Goal: Task Accomplishment & Management: Complete application form

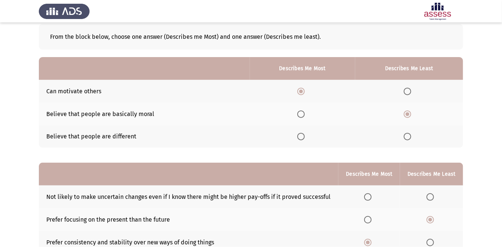
scroll to position [97, 0]
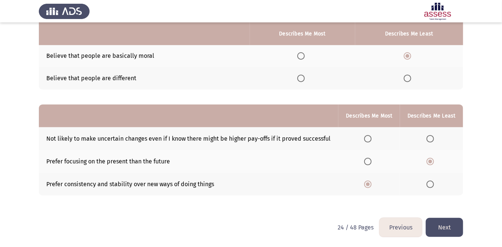
click at [439, 228] on button "Next" at bounding box center [444, 227] width 37 height 19
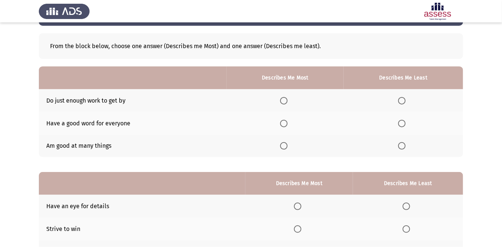
scroll to position [29, 0]
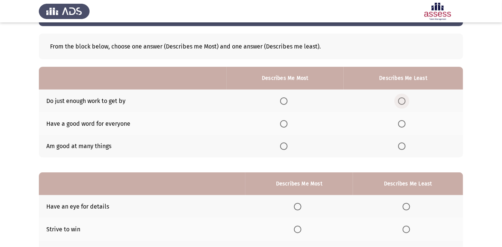
click at [406, 99] on span "Select an option" at bounding box center [402, 101] width 7 height 7
click at [406, 99] on input "Select an option" at bounding box center [402, 101] width 7 height 7
click at [288, 120] on span "Select an option" at bounding box center [283, 123] width 7 height 7
click at [288, 120] on input "Select an option" at bounding box center [283, 123] width 7 height 7
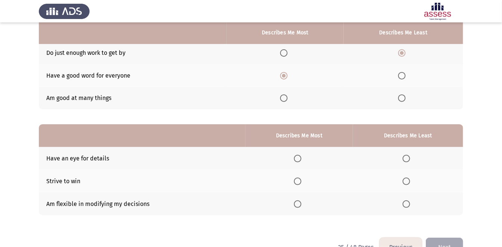
scroll to position [97, 0]
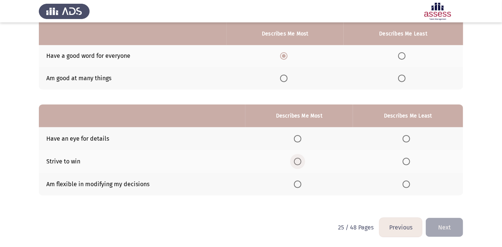
click at [299, 162] on span "Select an option" at bounding box center [297, 161] width 7 height 7
click at [299, 162] on input "Select an option" at bounding box center [297, 161] width 7 height 7
click at [412, 138] on label "Select an option" at bounding box center [408, 138] width 10 height 7
click at [410, 138] on input "Select an option" at bounding box center [406, 138] width 7 height 7
click at [446, 225] on button "Next" at bounding box center [444, 227] width 37 height 19
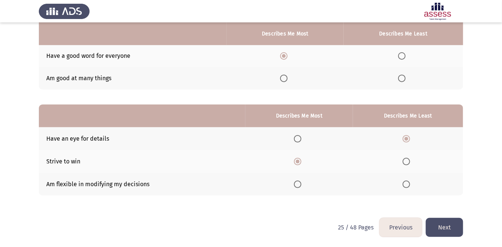
scroll to position [0, 0]
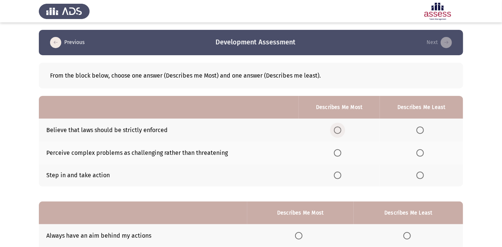
click at [336, 129] on span "Select an option" at bounding box center [337, 130] width 7 height 7
click at [336, 129] on input "Select an option" at bounding box center [337, 130] width 7 height 7
click at [418, 151] on span "Select an option" at bounding box center [420, 153] width 7 height 7
click at [418, 151] on input "Select an option" at bounding box center [420, 153] width 7 height 7
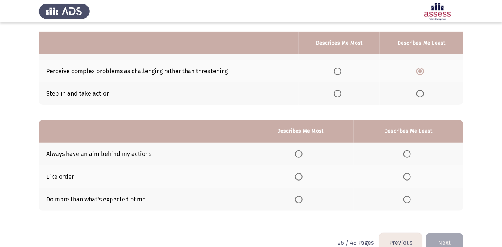
scroll to position [97, 0]
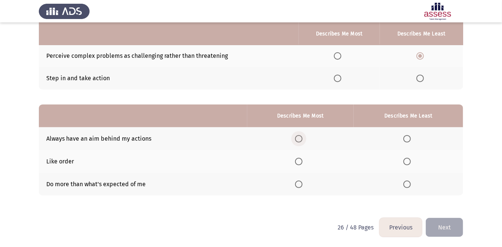
click at [301, 139] on span "Select an option" at bounding box center [298, 138] width 7 height 7
click at [301, 139] on input "Select an option" at bounding box center [298, 138] width 7 height 7
click at [303, 185] on span "Select an option" at bounding box center [298, 184] width 7 height 7
click at [303, 185] on input "Select an option" at bounding box center [298, 184] width 7 height 7
click at [406, 160] on span "Select an option" at bounding box center [407, 161] width 7 height 7
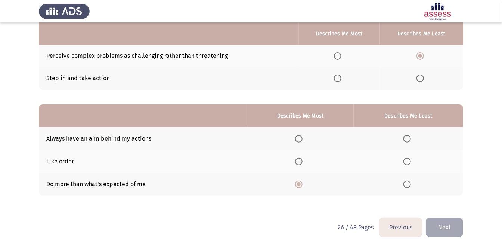
click at [406, 160] on input "Select an option" at bounding box center [407, 161] width 7 height 7
click at [446, 226] on button "Next" at bounding box center [444, 227] width 37 height 19
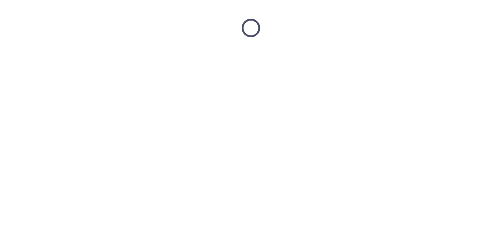
scroll to position [0, 0]
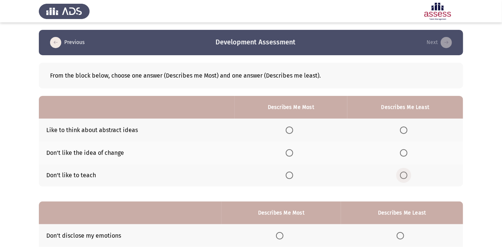
click at [406, 175] on span "Select an option" at bounding box center [403, 175] width 7 height 7
click at [406, 175] on input "Select an option" at bounding box center [403, 175] width 7 height 7
click at [293, 129] on span "Select an option" at bounding box center [289, 130] width 7 height 7
click at [293, 129] on input "Select an option" at bounding box center [289, 130] width 7 height 7
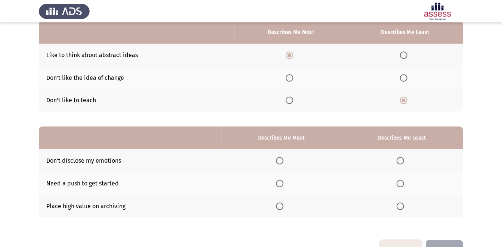
scroll to position [97, 0]
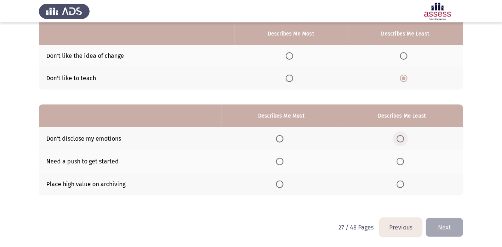
click at [402, 136] on span "Select an option" at bounding box center [400, 138] width 7 height 7
click at [402, 136] on input "Select an option" at bounding box center [400, 138] width 7 height 7
click at [284, 182] on span "Select an option" at bounding box center [279, 184] width 7 height 7
click at [284, 182] on input "Select an option" at bounding box center [279, 184] width 7 height 7
click at [442, 222] on button "Next" at bounding box center [444, 227] width 37 height 19
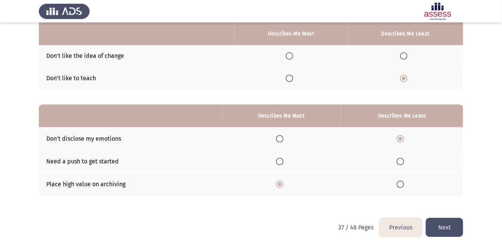
scroll to position [0, 0]
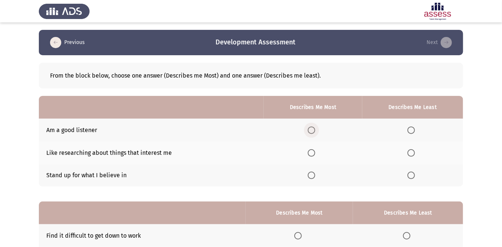
click at [312, 128] on span "Select an option" at bounding box center [311, 130] width 7 height 7
click at [312, 128] on input "Select an option" at bounding box center [311, 130] width 7 height 7
click at [412, 150] on span "Select an option" at bounding box center [411, 153] width 7 height 7
click at [412, 150] on input "Select an option" at bounding box center [411, 153] width 7 height 7
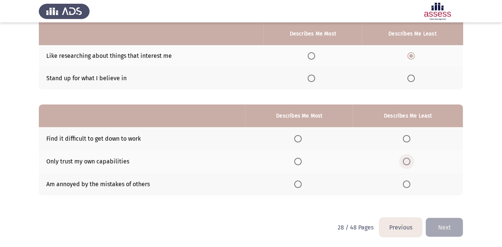
click at [410, 160] on span "Select an option" at bounding box center [406, 161] width 7 height 7
click at [410, 160] on input "Select an option" at bounding box center [406, 161] width 7 height 7
click at [302, 137] on span "Select an option" at bounding box center [298, 138] width 7 height 7
click at [302, 137] on input "Select an option" at bounding box center [298, 138] width 7 height 7
click at [438, 227] on button "Next" at bounding box center [444, 227] width 37 height 19
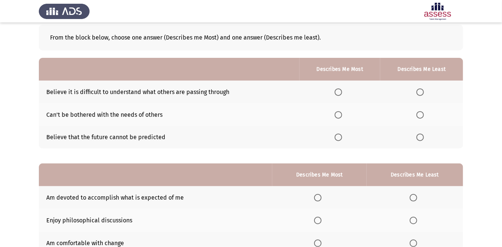
scroll to position [34, 0]
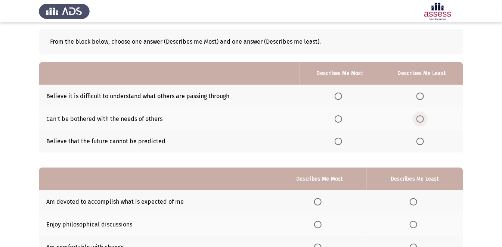
click at [423, 116] on span "Select an option" at bounding box center [420, 119] width 7 height 7
click at [423, 116] on input "Select an option" at bounding box center [420, 119] width 7 height 7
click at [341, 97] on span "Select an option" at bounding box center [338, 96] width 7 height 7
click at [341, 97] on input "Select an option" at bounding box center [338, 96] width 7 height 7
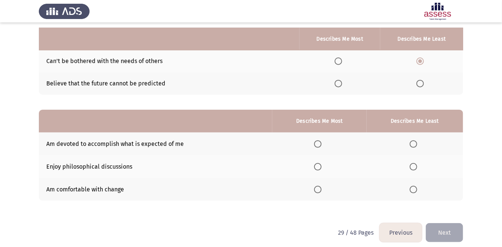
scroll to position [97, 0]
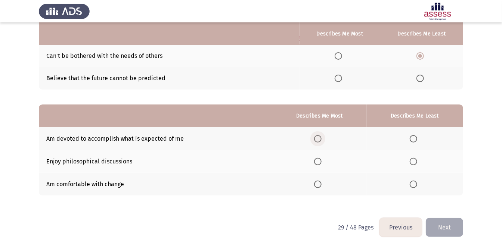
click at [319, 141] on span "Select an option" at bounding box center [317, 138] width 7 height 7
click at [319, 141] on input "Select an option" at bounding box center [317, 138] width 7 height 7
click at [412, 162] on span "Select an option" at bounding box center [413, 161] width 7 height 7
click at [412, 162] on input "Select an option" at bounding box center [413, 161] width 7 height 7
click at [443, 225] on button "Next" at bounding box center [444, 227] width 37 height 19
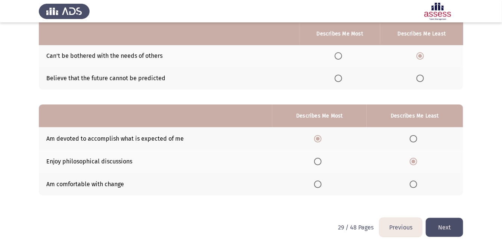
scroll to position [0, 0]
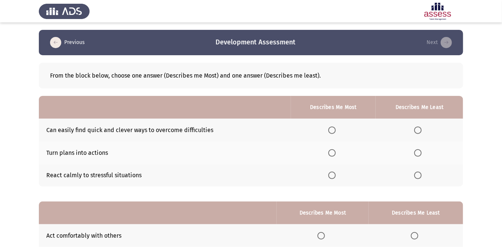
click at [420, 177] on span "Select an option" at bounding box center [418, 175] width 7 height 7
click at [420, 177] on input "Select an option" at bounding box center [418, 175] width 7 height 7
click at [333, 155] on span "Select an option" at bounding box center [332, 153] width 7 height 7
click at [333, 155] on input "Select an option" at bounding box center [332, 153] width 7 height 7
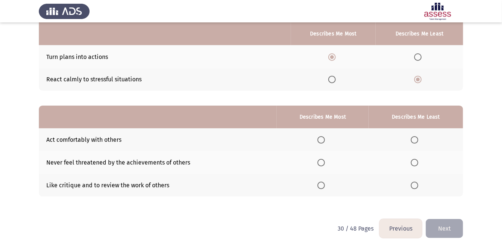
scroll to position [97, 0]
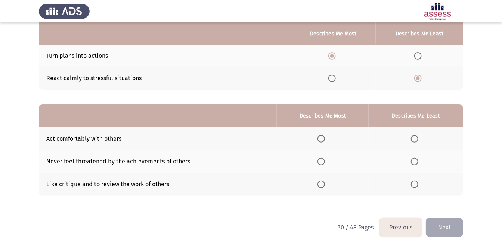
click at [183, 213] on div "From the block below, choose one answer (Describes me Most) and one answer (Des…" at bounding box center [251, 88] width 425 height 260
click at [322, 162] on span "Select an option" at bounding box center [321, 161] width 7 height 7
click at [322, 162] on input "Select an option" at bounding box center [321, 161] width 7 height 7
click at [417, 183] on span "Select an option" at bounding box center [414, 184] width 7 height 7
click at [417, 183] on input "Select an option" at bounding box center [414, 184] width 7 height 7
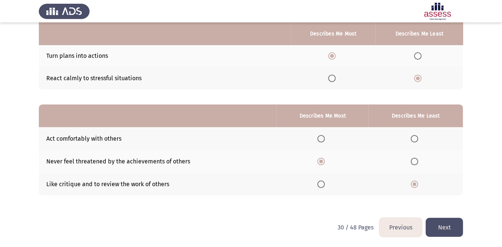
click at [451, 226] on button "Next" at bounding box center [444, 227] width 37 height 19
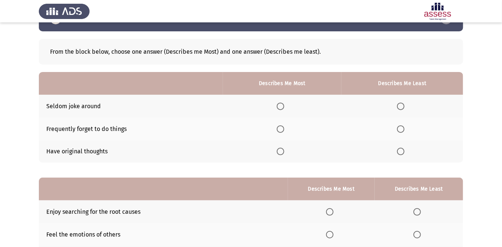
scroll to position [24, 0]
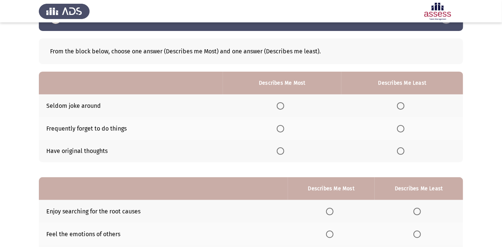
drag, startPoint x: 282, startPoint y: 150, endPoint x: 401, endPoint y: 105, distance: 127.4
click at [401, 105] on tbody "Seldom joke around Frequently forget to do things Have original thoughts" at bounding box center [251, 129] width 425 height 68
click at [401, 105] on span "Select an option" at bounding box center [400, 105] width 7 height 7
click at [401, 105] on input "Select an option" at bounding box center [400, 105] width 7 height 7
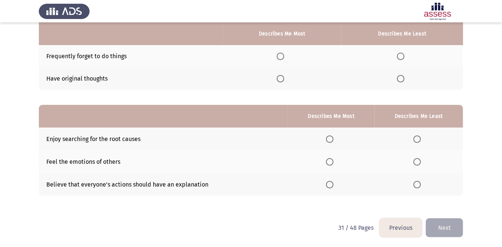
scroll to position [97, 0]
click at [333, 138] on span "Select an option" at bounding box center [329, 138] width 7 height 7
click at [333, 138] on input "Select an option" at bounding box center [329, 138] width 7 height 7
click at [422, 184] on label "Select an option" at bounding box center [419, 184] width 10 height 7
click at [421, 184] on input "Select an option" at bounding box center [417, 184] width 7 height 7
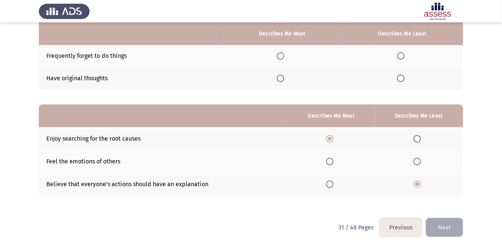
click at [442, 221] on button "Next" at bounding box center [444, 227] width 37 height 19
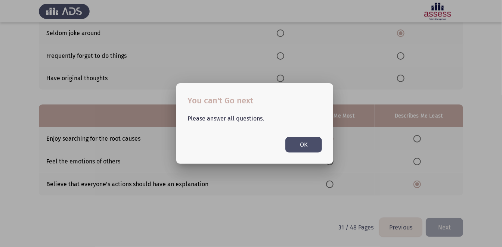
scroll to position [0, 0]
click at [291, 144] on button "OK" at bounding box center [304, 144] width 37 height 15
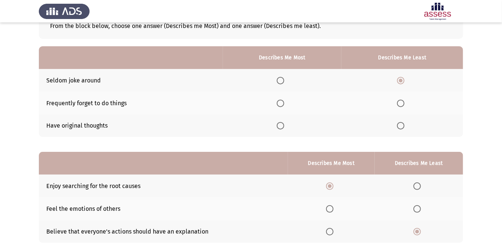
scroll to position [49, 0]
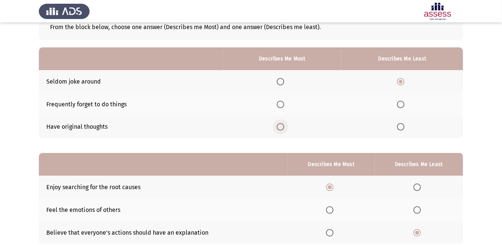
click at [287, 126] on label "Select an option" at bounding box center [282, 126] width 10 height 7
click at [285, 126] on input "Select an option" at bounding box center [280, 126] width 7 height 7
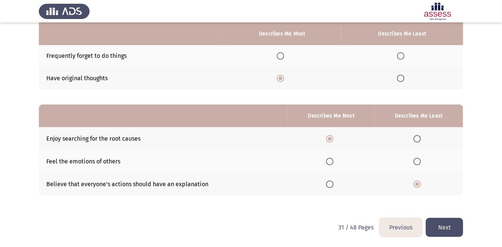
click at [449, 225] on button "Next" at bounding box center [444, 227] width 37 height 19
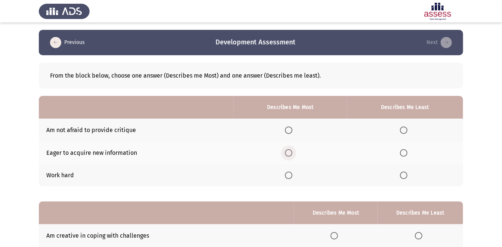
click at [289, 150] on span "Select an option" at bounding box center [288, 153] width 7 height 7
click at [289, 150] on input "Select an option" at bounding box center [288, 153] width 7 height 7
click at [413, 126] on th at bounding box center [405, 130] width 116 height 23
click at [407, 128] on span "Select an option" at bounding box center [403, 130] width 7 height 7
click at [407, 128] on input "Select an option" at bounding box center [403, 130] width 7 height 7
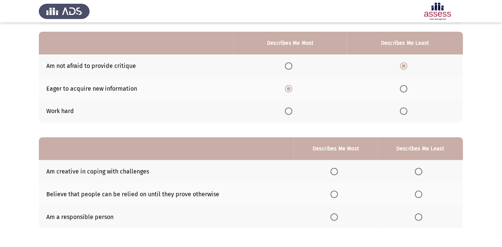
scroll to position [97, 0]
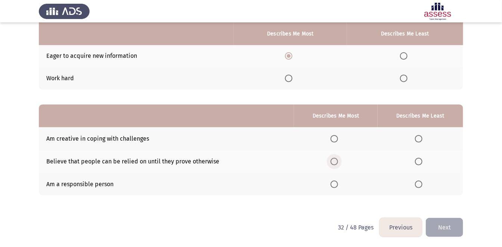
click at [337, 160] on span "Select an option" at bounding box center [334, 161] width 7 height 7
click at [337, 160] on input "Select an option" at bounding box center [334, 161] width 7 height 7
click at [419, 138] on span "Select an option" at bounding box center [418, 138] width 7 height 7
click at [419, 138] on input "Select an option" at bounding box center [418, 138] width 7 height 7
click at [453, 226] on button "Next" at bounding box center [444, 227] width 37 height 19
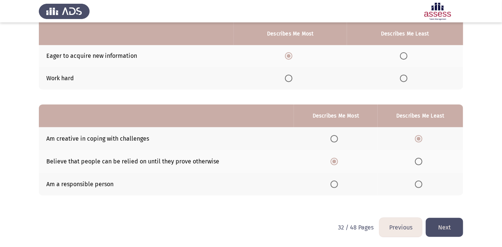
scroll to position [0, 0]
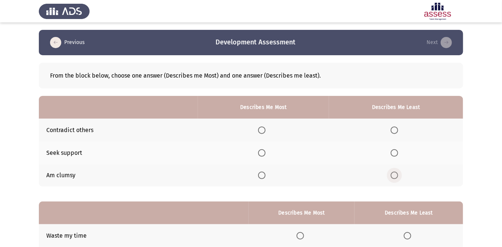
click at [393, 175] on span "Select an option" at bounding box center [394, 175] width 7 height 7
click at [393, 175] on input "Select an option" at bounding box center [394, 175] width 7 height 7
click at [262, 152] on span "Select an option" at bounding box center [261, 153] width 7 height 7
click at [262, 152] on input "Select an option" at bounding box center [261, 153] width 7 height 7
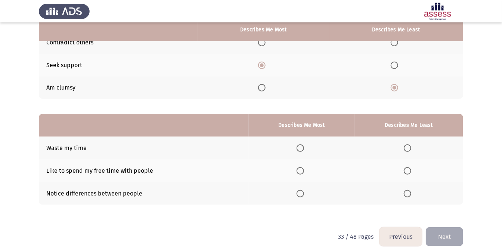
scroll to position [97, 0]
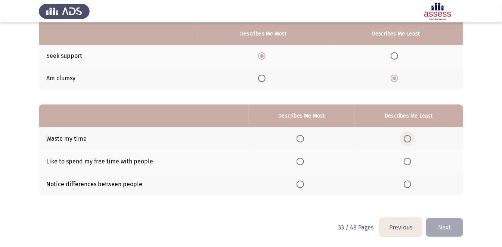
click at [409, 136] on span "Select an option" at bounding box center [407, 138] width 7 height 7
click at [409, 136] on input "Select an option" at bounding box center [407, 138] width 7 height 7
click at [302, 160] on span "Select an option" at bounding box center [300, 161] width 7 height 7
click at [302, 160] on input "Select an option" at bounding box center [300, 161] width 7 height 7
click at [443, 224] on button "Next" at bounding box center [444, 227] width 37 height 19
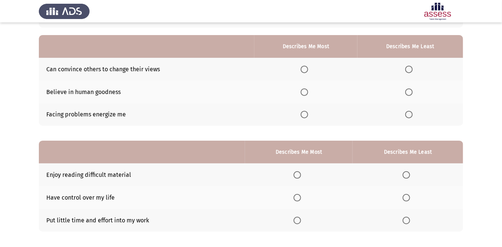
scroll to position [62, 0]
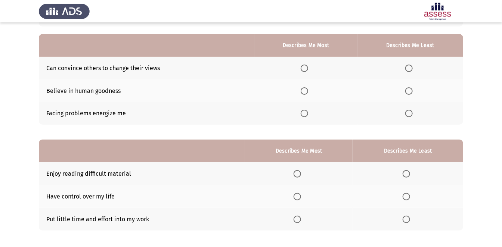
click at [308, 93] on span "Select an option" at bounding box center [304, 90] width 7 height 7
click at [308, 93] on input "Select an option" at bounding box center [304, 90] width 7 height 7
click at [407, 114] on span "Select an option" at bounding box center [409, 113] width 7 height 7
click at [407, 114] on input "Select an option" at bounding box center [409, 113] width 7 height 7
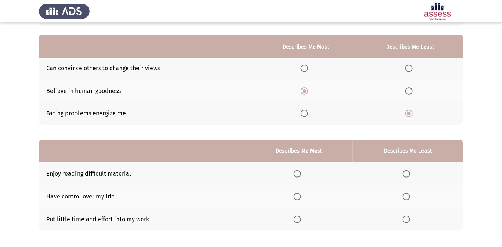
scroll to position [97, 0]
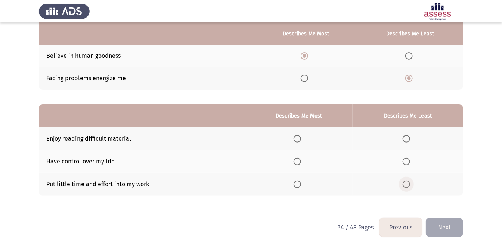
click at [409, 184] on span "Select an option" at bounding box center [406, 184] width 7 height 7
click at [409, 184] on input "Select an option" at bounding box center [406, 184] width 7 height 7
click at [298, 138] on span "Select an option" at bounding box center [297, 138] width 7 height 7
click at [298, 138] on input "Select an option" at bounding box center [297, 138] width 7 height 7
click at [441, 224] on button "Next" at bounding box center [444, 227] width 37 height 19
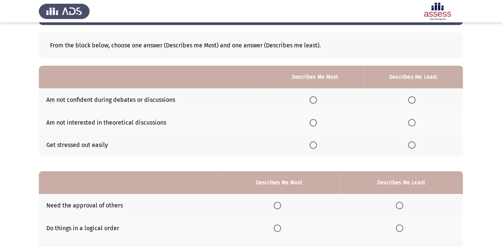
scroll to position [31, 0]
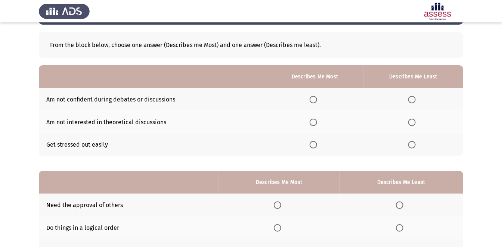
click at [413, 98] on span "Select an option" at bounding box center [412, 99] width 7 height 7
click at [413, 98] on input "Select an option" at bounding box center [412, 99] width 7 height 7
click at [316, 120] on span "Select an option" at bounding box center [313, 122] width 7 height 7
click at [316, 120] on input "Select an option" at bounding box center [313, 122] width 7 height 7
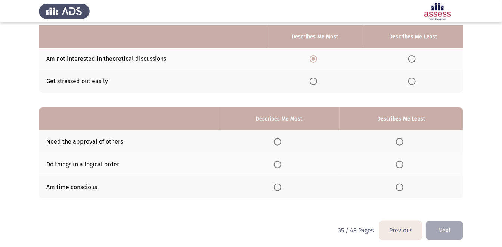
scroll to position [97, 0]
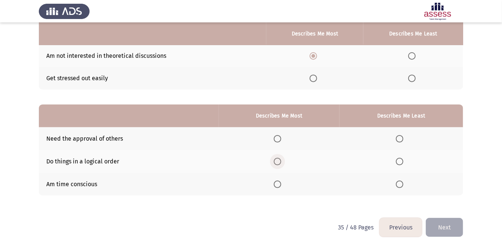
click at [279, 161] on span "Select an option" at bounding box center [277, 161] width 7 height 7
click at [279, 161] on input "Select an option" at bounding box center [277, 161] width 7 height 7
click at [404, 136] on span "Select an option" at bounding box center [399, 138] width 7 height 7
click at [404, 136] on input "Select an option" at bounding box center [399, 138] width 7 height 7
click at [448, 222] on button "Next" at bounding box center [444, 227] width 37 height 19
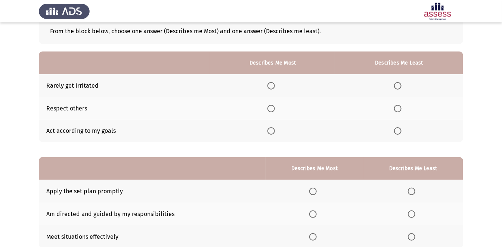
scroll to position [45, 0]
click at [397, 84] on span "Select an option" at bounding box center [397, 85] width 7 height 7
click at [397, 84] on input "Select an option" at bounding box center [397, 85] width 7 height 7
click at [273, 130] on span "Select an option" at bounding box center [271, 130] width 7 height 7
click at [273, 130] on input "Select an option" at bounding box center [271, 130] width 7 height 7
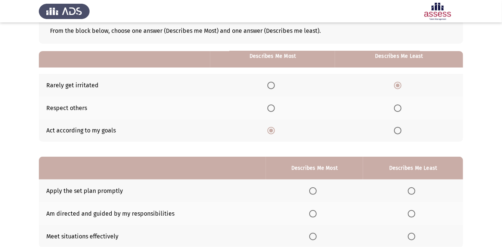
scroll to position [97, 0]
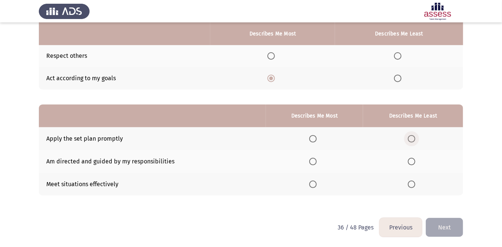
click at [411, 139] on span "Select an option" at bounding box center [411, 138] width 7 height 7
click at [411, 139] on input "Select an option" at bounding box center [411, 138] width 7 height 7
click at [311, 158] on span "Select an option" at bounding box center [313, 161] width 7 height 7
click at [311, 158] on input "Select an option" at bounding box center [313, 161] width 7 height 7
click at [451, 224] on button "Next" at bounding box center [444, 227] width 37 height 19
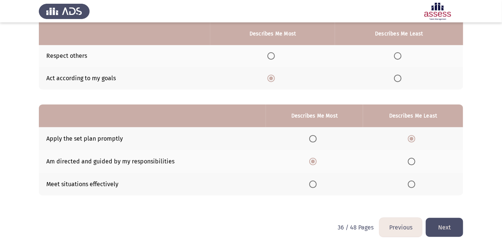
scroll to position [0, 0]
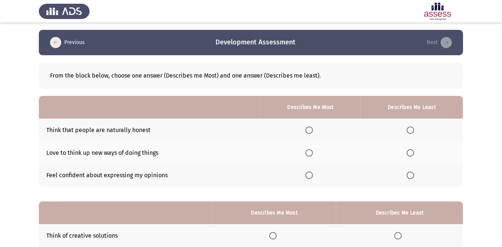
click at [417, 147] on th at bounding box center [412, 153] width 102 height 23
click at [313, 129] on span "Select an option" at bounding box center [309, 130] width 7 height 7
click at [313, 129] on input "Select an option" at bounding box center [309, 130] width 7 height 7
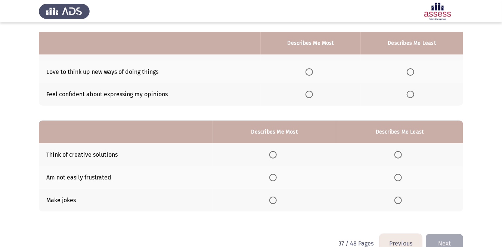
scroll to position [97, 0]
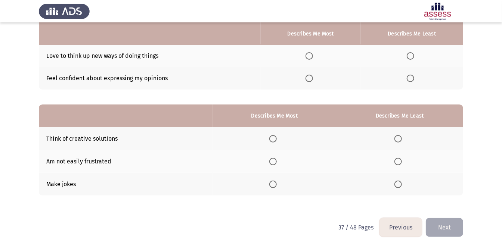
click at [399, 183] on span "Select an option" at bounding box center [398, 184] width 7 height 7
click at [399, 183] on input "Select an option" at bounding box center [398, 184] width 7 height 7
click at [280, 138] on label "Select an option" at bounding box center [275, 138] width 10 height 7
click at [277, 138] on input "Select an option" at bounding box center [273, 138] width 7 height 7
click at [446, 228] on button "Next" at bounding box center [444, 227] width 37 height 19
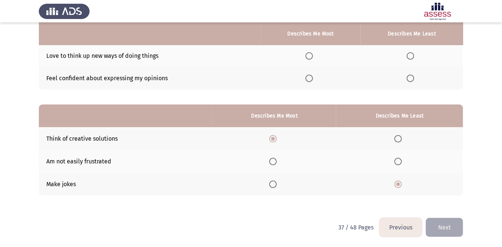
scroll to position [0, 0]
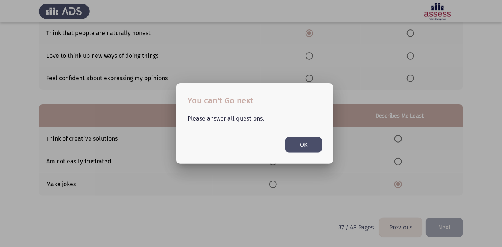
click at [304, 143] on button "OK" at bounding box center [304, 144] width 37 height 15
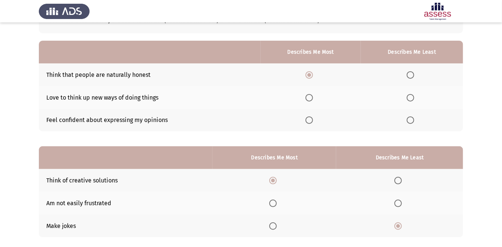
scroll to position [55, 0]
click at [410, 119] on span "Select an option" at bounding box center [410, 120] width 7 height 7
click at [410, 119] on input "Select an option" at bounding box center [410, 120] width 7 height 7
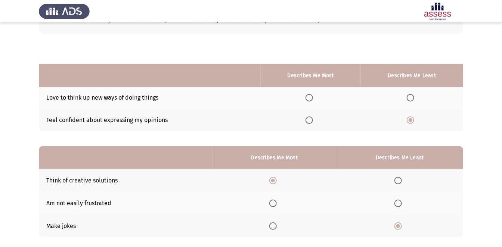
scroll to position [97, 0]
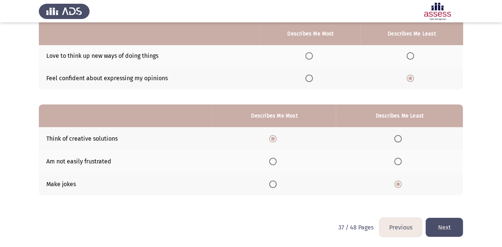
click at [453, 226] on button "Next" at bounding box center [444, 227] width 37 height 19
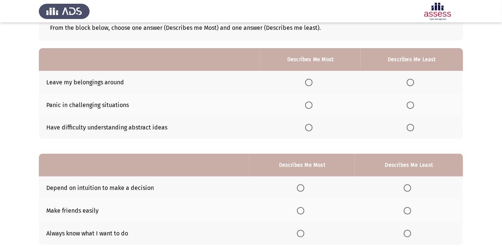
scroll to position [50, 0]
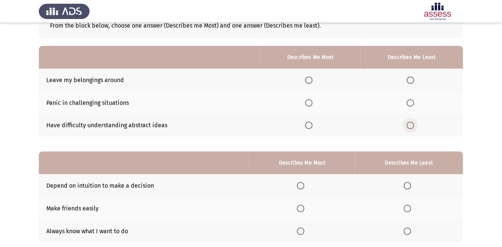
click at [410, 125] on span "Select an option" at bounding box center [410, 125] width 7 height 7
click at [410, 125] on input "Select an option" at bounding box center [410, 125] width 7 height 7
click at [309, 79] on span "Select an option" at bounding box center [308, 80] width 7 height 7
click at [309, 79] on input "Select an option" at bounding box center [308, 80] width 7 height 7
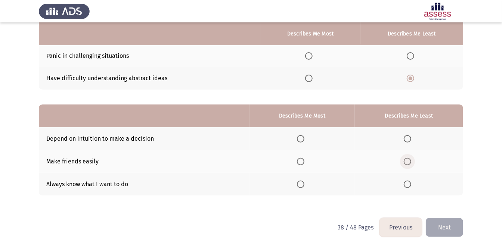
click at [410, 161] on span "Select an option" at bounding box center [407, 161] width 7 height 7
click at [410, 161] on input "Select an option" at bounding box center [407, 161] width 7 height 7
click at [305, 184] on span "Select an option" at bounding box center [300, 184] width 7 height 7
click at [305, 184] on input "Select an option" at bounding box center [300, 184] width 7 height 7
click at [443, 224] on button "Next" at bounding box center [444, 227] width 37 height 19
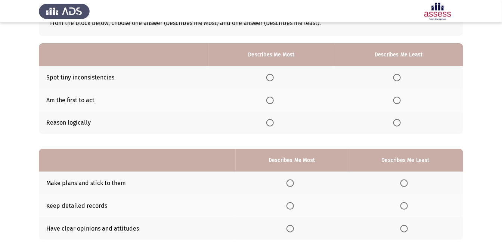
scroll to position [53, 0]
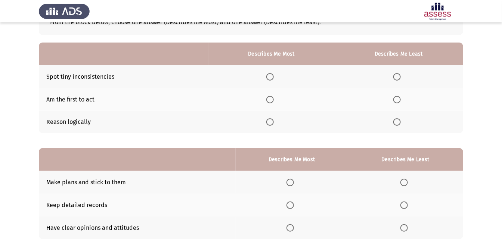
click at [273, 117] on th at bounding box center [272, 122] width 126 height 23
click at [396, 76] on span "Select an option" at bounding box center [397, 76] width 7 height 7
click at [396, 76] on input "Select an option" at bounding box center [397, 76] width 7 height 7
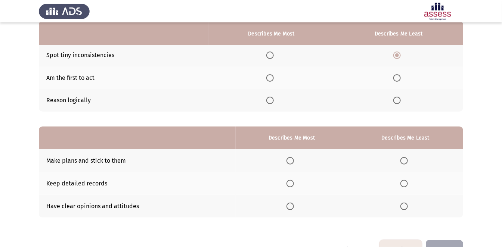
scroll to position [76, 0]
click at [271, 100] on span "Select an option" at bounding box center [270, 99] width 7 height 7
click at [271, 100] on input "Select an option" at bounding box center [270, 99] width 7 height 7
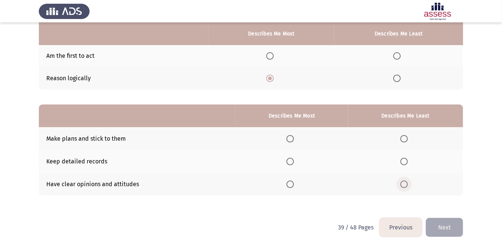
click at [407, 184] on span "Select an option" at bounding box center [404, 184] width 7 height 7
click at [407, 184] on input "Select an option" at bounding box center [404, 184] width 7 height 7
click at [291, 139] on span "Select an option" at bounding box center [290, 138] width 7 height 7
click at [291, 139] on input "Select an option" at bounding box center [290, 138] width 7 height 7
click at [447, 227] on button "Next" at bounding box center [444, 227] width 37 height 19
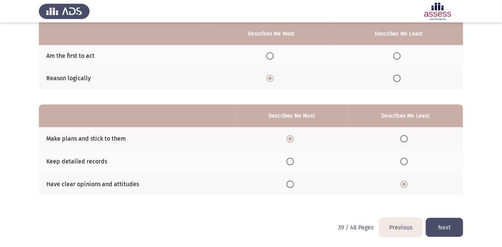
scroll to position [0, 0]
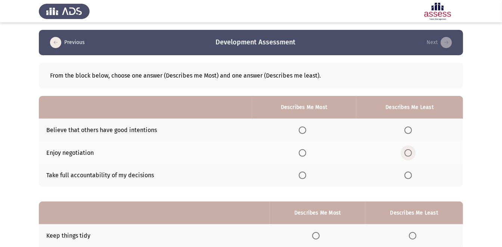
click at [411, 152] on span "Select an option" at bounding box center [408, 153] width 7 height 7
click at [411, 152] on input "Select an option" at bounding box center [408, 153] width 7 height 7
click at [306, 175] on span "Select an option" at bounding box center [302, 175] width 7 height 7
click at [306, 175] on input "Select an option" at bounding box center [302, 175] width 7 height 7
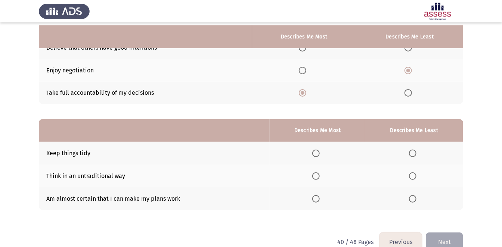
scroll to position [97, 0]
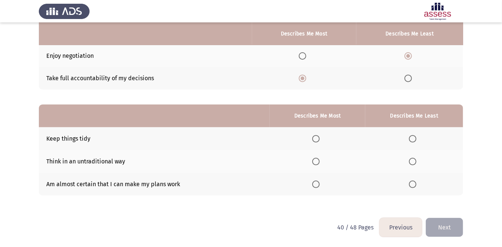
click at [415, 136] on span "Select an option" at bounding box center [412, 138] width 7 height 7
click at [415, 136] on input "Select an option" at bounding box center [412, 138] width 7 height 7
click at [321, 157] on th at bounding box center [317, 161] width 95 height 23
click at [319, 185] on span "Select an option" at bounding box center [316, 184] width 7 height 7
click at [319, 185] on input "Select an option" at bounding box center [316, 184] width 7 height 7
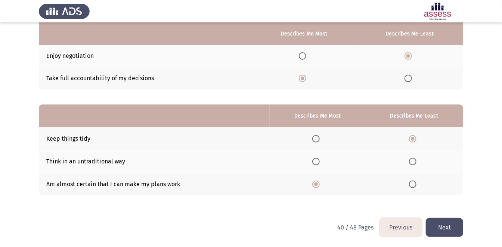
click at [451, 225] on button "Next" at bounding box center [444, 227] width 37 height 19
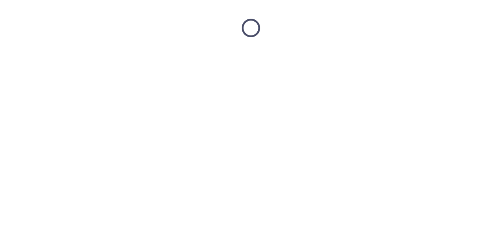
scroll to position [0, 0]
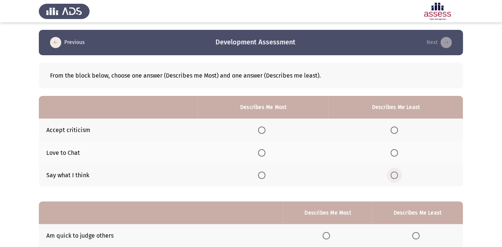
click at [397, 175] on span "Select an option" at bounding box center [394, 175] width 7 height 7
click at [397, 175] on input "Select an option" at bounding box center [394, 175] width 7 height 7
click at [263, 129] on span "Select an option" at bounding box center [261, 130] width 7 height 7
click at [263, 129] on input "Select an option" at bounding box center [261, 130] width 7 height 7
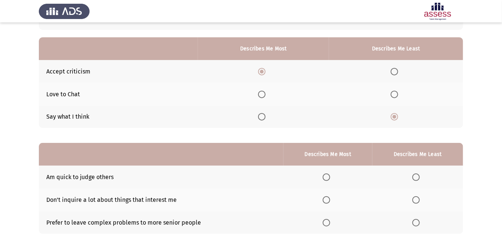
scroll to position [97, 0]
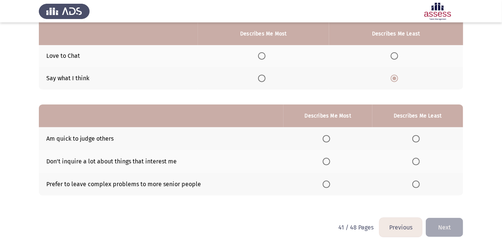
click at [329, 161] on span "Select an option" at bounding box center [326, 161] width 7 height 7
click at [329, 161] on input "Select an option" at bounding box center [326, 161] width 7 height 7
click at [417, 183] on span "Select an option" at bounding box center [416, 184] width 7 height 7
click at [417, 183] on input "Select an option" at bounding box center [416, 184] width 7 height 7
click at [442, 223] on button "Next" at bounding box center [444, 227] width 37 height 19
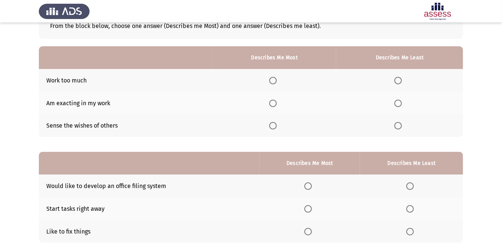
scroll to position [49, 0]
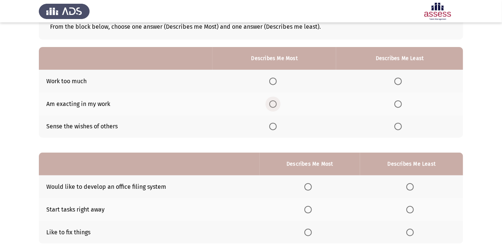
click at [277, 102] on span "Select an option" at bounding box center [273, 104] width 7 height 7
click at [277, 102] on input "Select an option" at bounding box center [273, 104] width 7 height 7
click at [400, 77] on mat-radio-button "Select an option" at bounding box center [400, 81] width 10 height 8
click at [400, 80] on span "Select an option" at bounding box center [398, 81] width 7 height 7
click at [400, 80] on input "Select an option" at bounding box center [398, 81] width 7 height 7
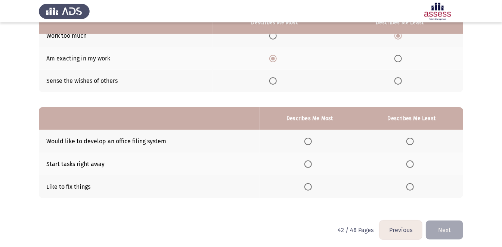
scroll to position [97, 0]
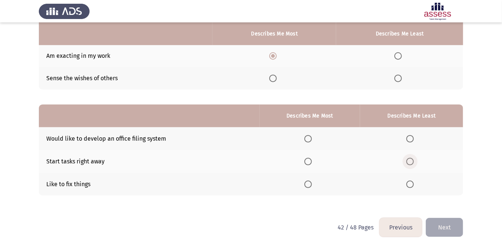
click at [412, 161] on span "Select an option" at bounding box center [410, 161] width 7 height 7
click at [412, 161] on input "Select an option" at bounding box center [410, 161] width 7 height 7
click at [311, 183] on span "Select an option" at bounding box center [308, 184] width 7 height 7
click at [311, 183] on input "Select an option" at bounding box center [308, 184] width 7 height 7
click at [445, 225] on button "Next" at bounding box center [444, 227] width 37 height 19
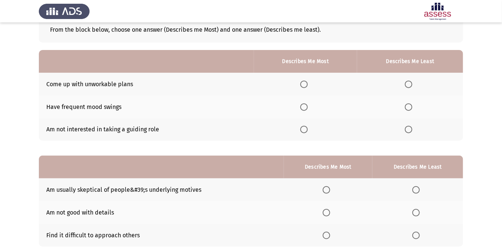
scroll to position [47, 0]
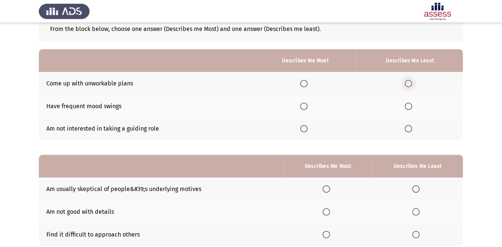
click at [411, 82] on span "Select an option" at bounding box center [408, 83] width 7 height 7
click at [411, 82] on input "Select an option" at bounding box center [408, 83] width 7 height 7
click at [307, 103] on span "Select an option" at bounding box center [304, 106] width 7 height 7
click at [307, 103] on input "Select an option" at bounding box center [304, 106] width 7 height 7
click at [311, 131] on label "Select an option" at bounding box center [306, 128] width 10 height 7
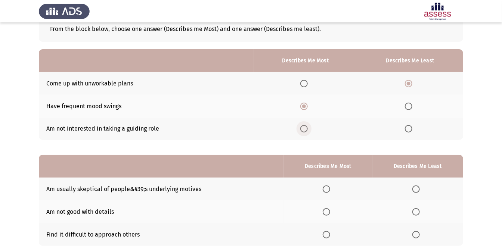
click at [308, 131] on input "Select an option" at bounding box center [304, 128] width 7 height 7
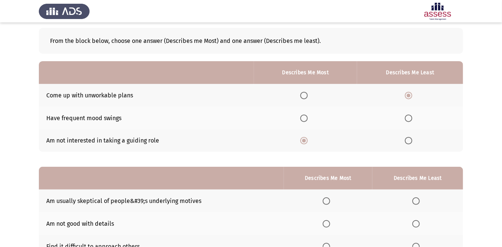
scroll to position [34, 0]
click at [306, 117] on span "Select an option" at bounding box center [304, 118] width 7 height 7
click at [306, 117] on input "Select an option" at bounding box center [304, 118] width 7 height 7
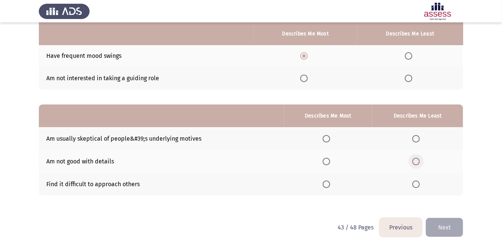
click at [420, 160] on span "Select an option" at bounding box center [416, 161] width 7 height 7
click at [420, 160] on input "Select an option" at bounding box center [416, 161] width 7 height 7
click at [325, 183] on span "Select an option" at bounding box center [326, 184] width 7 height 7
click at [325, 183] on input "Select an option" at bounding box center [326, 184] width 7 height 7
click at [441, 222] on button "Next" at bounding box center [444, 227] width 37 height 19
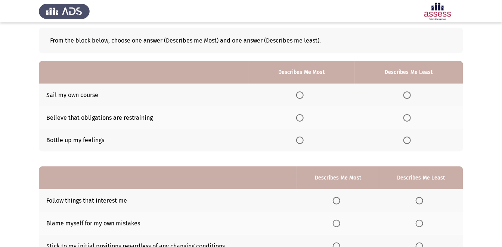
scroll to position [36, 0]
click at [409, 92] on span "Select an option" at bounding box center [407, 94] width 7 height 7
click at [409, 92] on input "Select an option" at bounding box center [407, 94] width 7 height 7
click at [302, 116] on span "Select an option" at bounding box center [299, 117] width 7 height 7
click at [302, 116] on input "Select an option" at bounding box center [299, 117] width 7 height 7
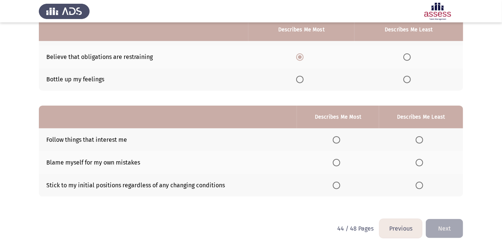
scroll to position [97, 0]
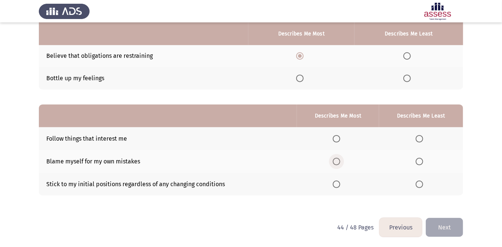
click at [339, 161] on span "Select an option" at bounding box center [336, 161] width 7 height 7
click at [339, 161] on input "Select an option" at bounding box center [336, 161] width 7 height 7
click at [421, 139] on span "Select an option" at bounding box center [419, 138] width 7 height 7
click at [421, 139] on input "Select an option" at bounding box center [419, 138] width 7 height 7
click at [449, 223] on button "Next" at bounding box center [444, 227] width 37 height 19
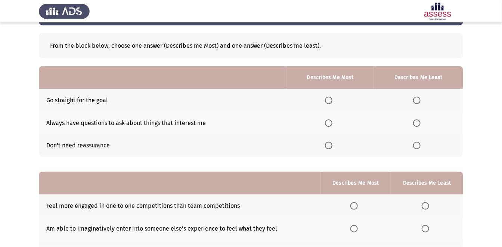
scroll to position [31, 0]
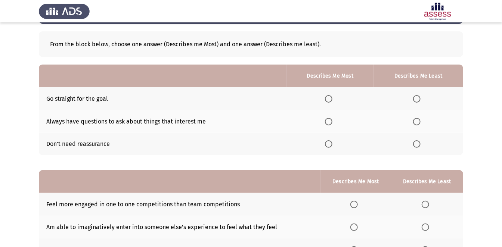
click at [428, 120] on th at bounding box center [418, 121] width 89 height 23
click at [332, 96] on span "Select an option" at bounding box center [328, 98] width 7 height 7
click at [332, 96] on input "Select an option" at bounding box center [328, 98] width 7 height 7
click at [419, 120] on span "Select an option" at bounding box center [416, 121] width 7 height 7
click at [419, 120] on input "Select an option" at bounding box center [416, 121] width 7 height 7
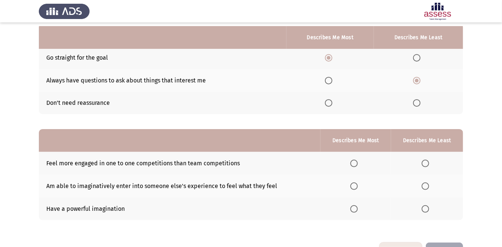
scroll to position [97, 0]
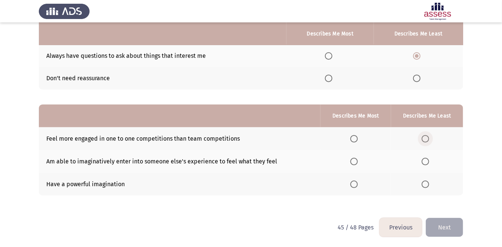
click at [425, 136] on span "Select an option" at bounding box center [425, 138] width 7 height 7
click at [425, 136] on input "Select an option" at bounding box center [425, 138] width 7 height 7
click at [355, 185] on span "Select an option" at bounding box center [354, 184] width 7 height 7
click at [355, 185] on input "Select an option" at bounding box center [354, 184] width 7 height 7
click at [449, 227] on button "Next" at bounding box center [444, 227] width 37 height 19
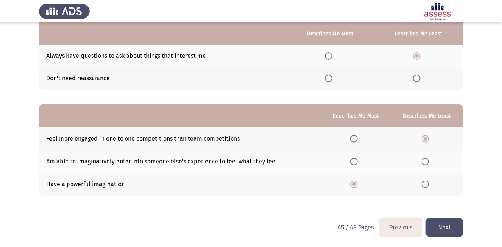
scroll to position [0, 0]
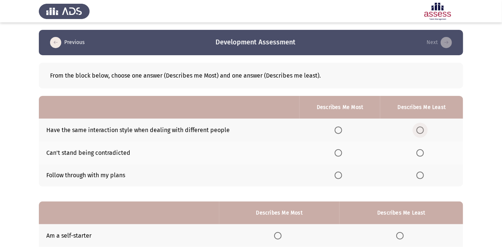
click at [422, 128] on span "Select an option" at bounding box center [420, 130] width 7 height 7
click at [422, 128] on input "Select an option" at bounding box center [420, 130] width 7 height 7
click at [337, 174] on span "Select an option" at bounding box center [338, 175] width 7 height 7
click at [337, 174] on input "Select an option" at bounding box center [338, 175] width 7 height 7
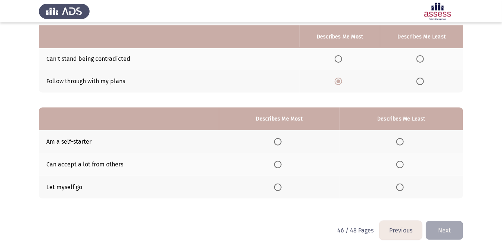
scroll to position [97, 0]
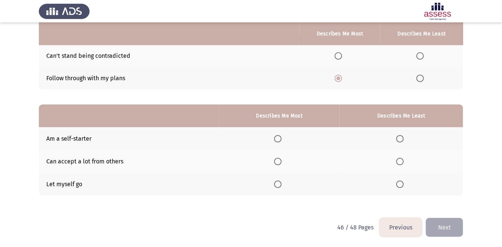
click at [484, 151] on app-assessment-container "Previous Development Assessment Next From the block below, choose one answer (D…" at bounding box center [251, 76] width 502 height 286
click at [489, 169] on app-assessment-container "Previous Development Assessment Next From the block below, choose one answer (D…" at bounding box center [251, 76] width 502 height 286
click at [491, 159] on app-assessment-container "Previous Development Assessment Next From the block below, choose one answer (D…" at bounding box center [251, 76] width 502 height 286
click at [280, 160] on span "Select an option" at bounding box center [277, 161] width 7 height 7
click at [280, 160] on input "Select an option" at bounding box center [277, 161] width 7 height 7
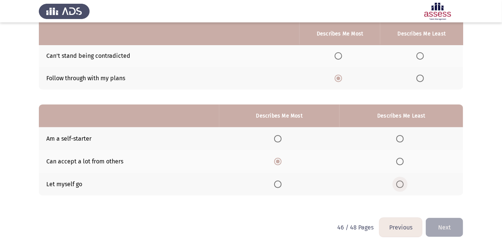
click at [402, 185] on span "Select an option" at bounding box center [400, 184] width 7 height 7
click at [402, 185] on input "Select an option" at bounding box center [400, 184] width 7 height 7
click at [447, 226] on button "Next" at bounding box center [444, 227] width 37 height 19
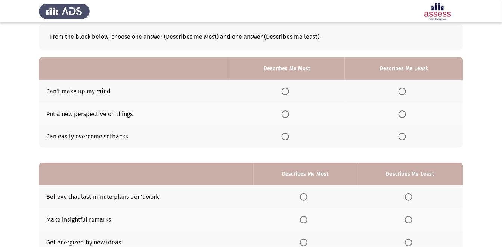
scroll to position [39, 0]
click at [287, 136] on span "Select an option" at bounding box center [285, 136] width 7 height 7
click at [287, 136] on input "Select an option" at bounding box center [285, 136] width 7 height 7
click at [409, 132] on th at bounding box center [404, 137] width 119 height 23
click at [403, 137] on span "Select an option" at bounding box center [402, 136] width 7 height 7
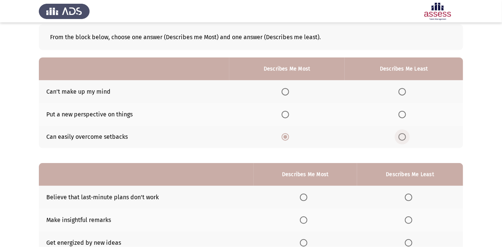
click at [403, 137] on input "Select an option" at bounding box center [402, 136] width 7 height 7
click at [289, 111] on span "Select an option" at bounding box center [285, 114] width 7 height 7
click at [289, 111] on input "Select an option" at bounding box center [285, 114] width 7 height 7
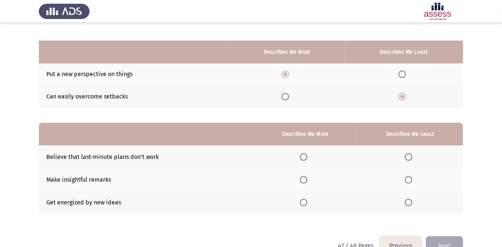
scroll to position [97, 0]
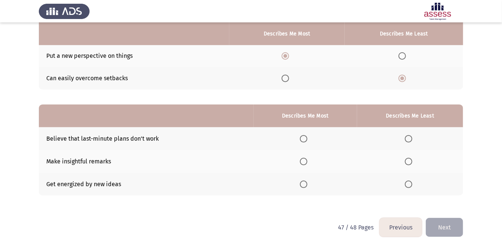
click at [413, 137] on span "Select an option" at bounding box center [408, 138] width 7 height 7
click at [413, 137] on input "Select an option" at bounding box center [408, 138] width 7 height 7
click at [305, 183] on span "Select an option" at bounding box center [303, 184] width 7 height 7
click at [305, 183] on input "Select an option" at bounding box center [303, 184] width 7 height 7
click at [444, 228] on button "Next" at bounding box center [444, 227] width 37 height 19
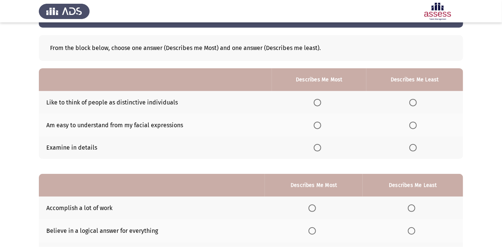
scroll to position [29, 0]
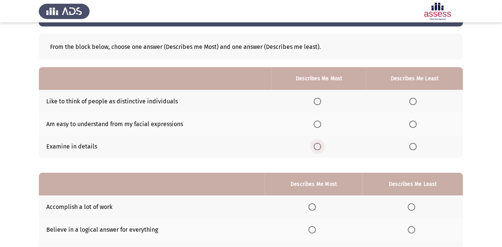
click at [321, 145] on span "Select an option" at bounding box center [317, 146] width 7 height 7
click at [321, 145] on input "Select an option" at bounding box center [317, 146] width 7 height 7
click at [413, 98] on span "Select an option" at bounding box center [413, 101] width 7 height 7
click at [413, 98] on input "Select an option" at bounding box center [413, 101] width 7 height 7
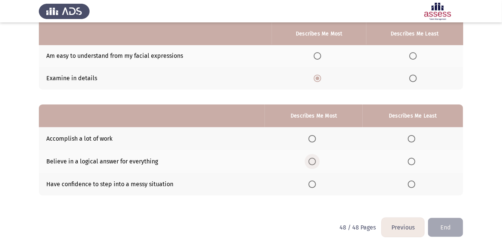
click at [315, 160] on span "Select an option" at bounding box center [312, 161] width 7 height 7
click at [315, 160] on input "Select an option" at bounding box center [312, 161] width 7 height 7
click at [412, 137] on span "Select an option" at bounding box center [411, 138] width 7 height 7
click at [412, 137] on input "Select an option" at bounding box center [411, 138] width 7 height 7
click at [453, 224] on button "End" at bounding box center [445, 227] width 35 height 19
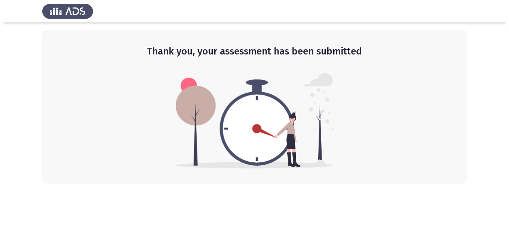
scroll to position [0, 0]
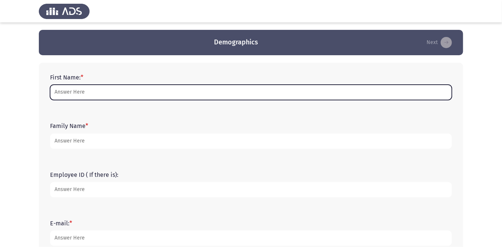
click at [104, 88] on input "First Name: *" at bounding box center [251, 92] width 402 height 15
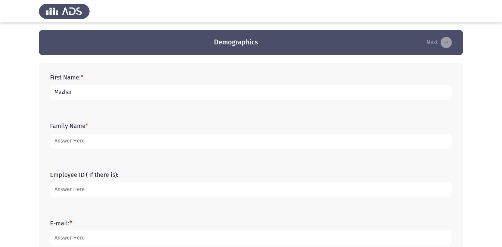
type input "Mazhar"
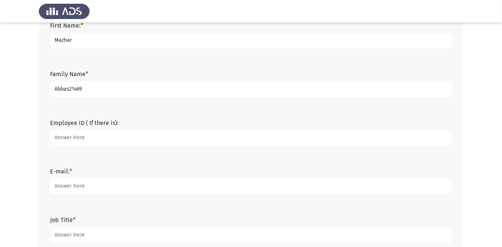
scroll to position [52, 0]
type input "[PERSON_NAME]"
click at [83, 138] on input "Employee ID ( If there is):" at bounding box center [251, 137] width 402 height 15
type input "21469"
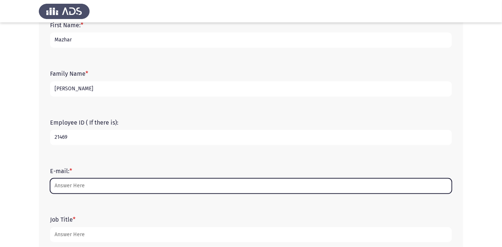
click at [81, 186] on input "E-mail: *" at bounding box center [251, 186] width 402 height 15
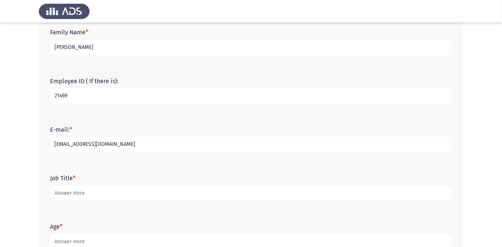
scroll to position [94, 0]
type input "[EMAIL_ADDRESS][DOMAIN_NAME]"
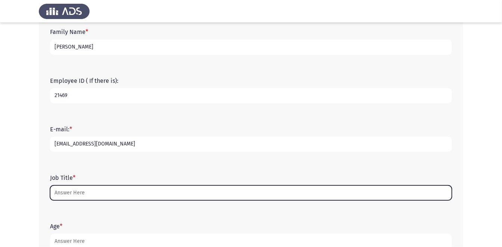
click at [86, 193] on input "Job Title *" at bounding box center [251, 193] width 402 height 15
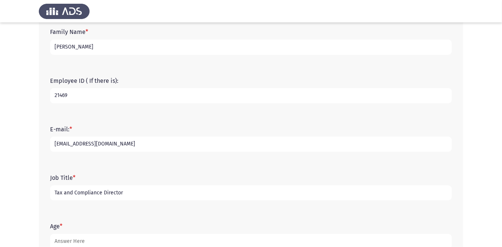
type input "Tax and Compliance Director"
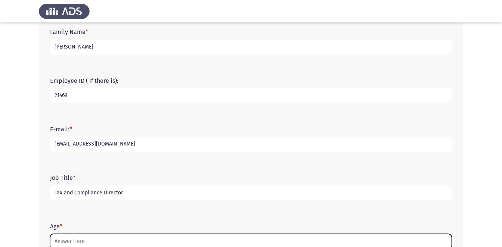
click at [87, 240] on input "Age *" at bounding box center [251, 241] width 402 height 15
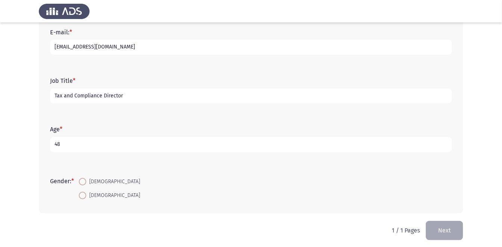
scroll to position [195, 0]
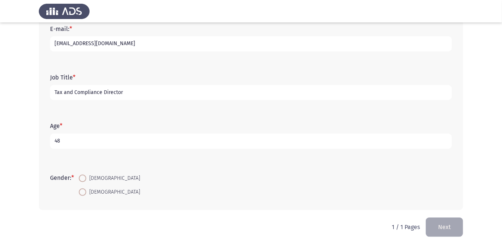
type input "48"
click at [84, 177] on span at bounding box center [82, 178] width 7 height 7
click at [84, 177] on input "[DEMOGRAPHIC_DATA]" at bounding box center [82, 178] width 7 height 7
radio input "true"
click at [437, 228] on button "Next" at bounding box center [444, 227] width 37 height 19
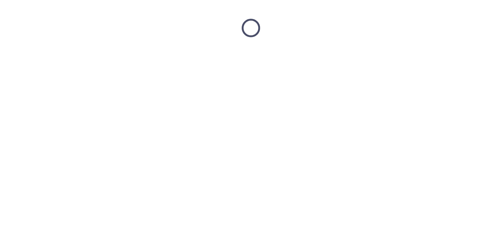
scroll to position [0, 0]
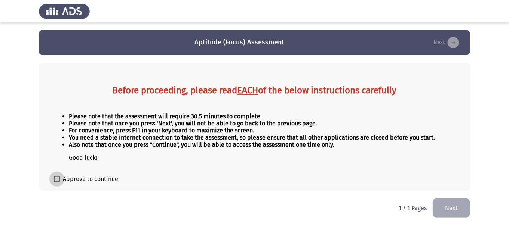
click at [60, 178] on label "Approve to continue" at bounding box center [86, 179] width 64 height 9
click at [57, 182] on input "Approve to continue" at bounding box center [56, 182] width 0 height 0
checkbox input "true"
click at [458, 209] on button "Next" at bounding box center [451, 208] width 37 height 19
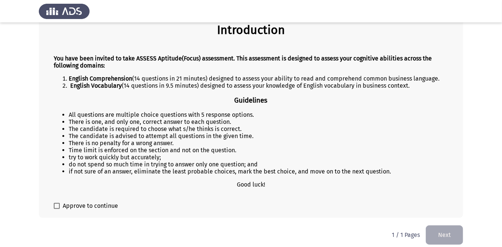
scroll to position [69, 0]
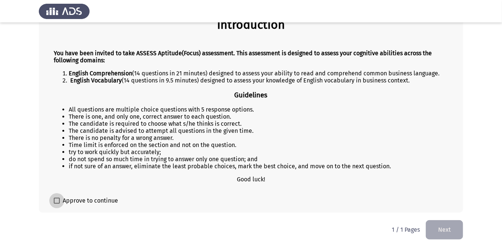
click at [55, 202] on span at bounding box center [57, 201] width 6 height 6
click at [56, 204] on input "Approve to continue" at bounding box center [56, 204] width 0 height 0
checkbox input "true"
click at [456, 228] on button "Next" at bounding box center [444, 230] width 37 height 19
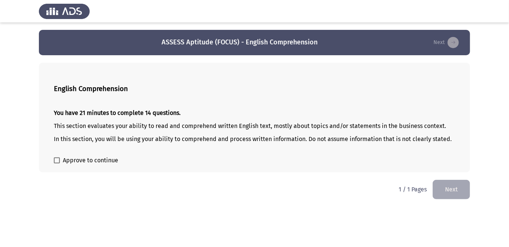
click at [52, 163] on div "English Comprehension You have 21 minutes to complete 14 questions. This sectio…" at bounding box center [254, 118] width 431 height 110
click at [61, 160] on label "Approve to continue" at bounding box center [86, 160] width 64 height 9
click at [57, 164] on input "Approve to continue" at bounding box center [56, 164] width 0 height 0
checkbox input "true"
click at [459, 190] on button "Next" at bounding box center [451, 189] width 37 height 19
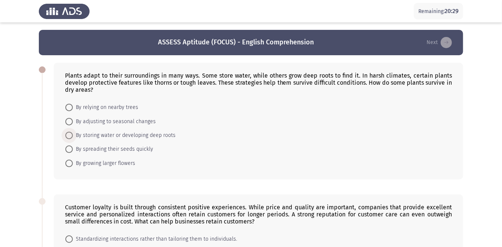
click at [69, 135] on span at bounding box center [68, 135] width 7 height 7
click at [69, 135] on input "By storing water or developing deep roots" at bounding box center [68, 135] width 7 height 7
radio input "true"
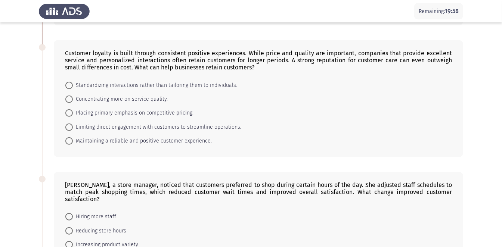
scroll to position [154, 0]
click at [71, 141] on span at bounding box center [68, 140] width 7 height 7
click at [71, 141] on input "Maintaining a reliable and positive customer experience." at bounding box center [68, 140] width 7 height 7
radio input "true"
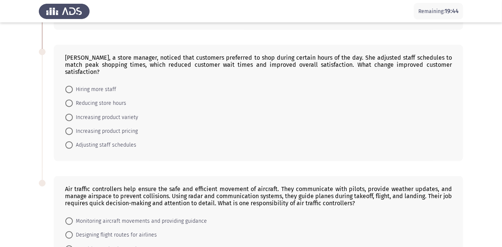
scroll to position [284, 0]
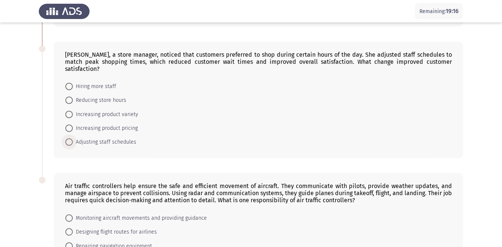
click at [67, 139] on span at bounding box center [68, 142] width 7 height 7
click at [67, 139] on input "Adjusting staff schedules" at bounding box center [68, 142] width 7 height 7
radio input "true"
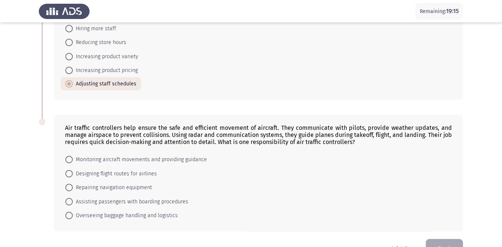
scroll to position [358, 0]
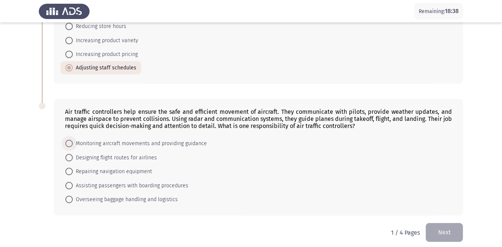
click at [72, 140] on span at bounding box center [68, 143] width 7 height 7
click at [72, 140] on input "Monitoring aircraft movements and providing guidance" at bounding box center [68, 143] width 7 height 7
radio input "true"
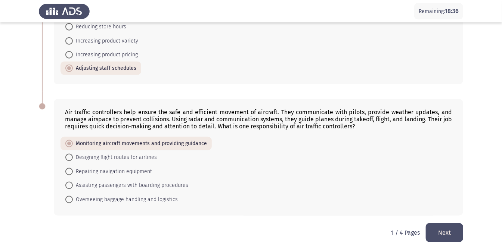
click at [438, 224] on button "Next" at bounding box center [444, 233] width 37 height 19
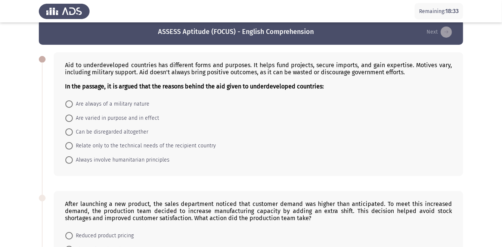
scroll to position [13, 0]
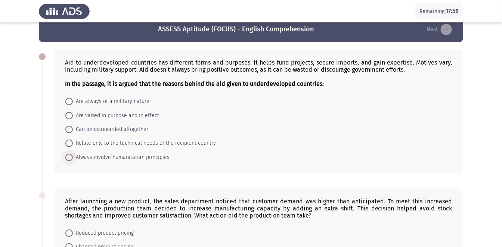
click at [68, 157] on span at bounding box center [68, 157] width 7 height 7
click at [68, 157] on input "Always involve humanitarian principles" at bounding box center [68, 157] width 7 height 7
radio input "true"
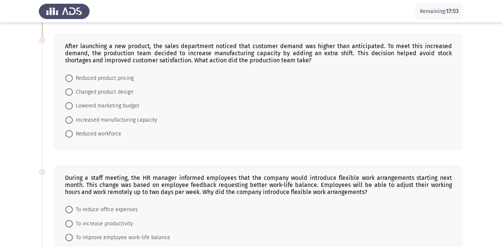
scroll to position [169, 0]
click at [70, 117] on span at bounding box center [68, 119] width 7 height 7
click at [70, 117] on input "Increased manufacturing capacity" at bounding box center [68, 119] width 7 height 7
radio input "true"
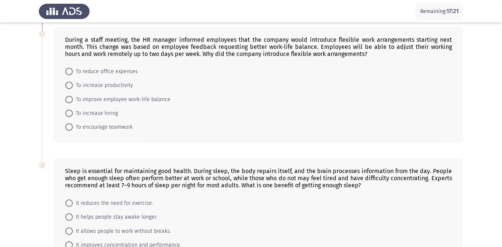
scroll to position [306, 0]
click at [68, 101] on span at bounding box center [68, 99] width 7 height 7
click at [68, 101] on input "To improve employee work-life balance" at bounding box center [68, 99] width 7 height 7
radio input "true"
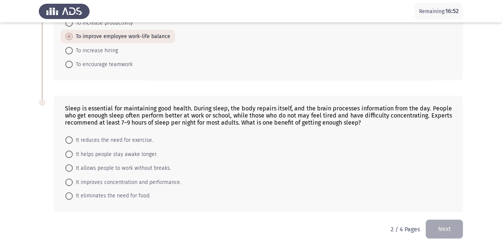
scroll to position [372, 0]
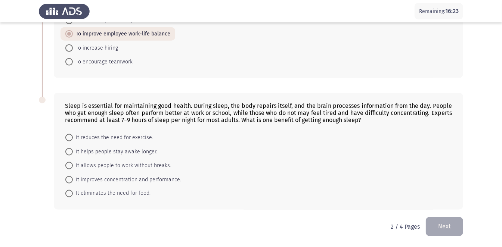
click at [69, 178] on span at bounding box center [68, 179] width 7 height 7
click at [69, 178] on input "It improves concentration and performance." at bounding box center [68, 179] width 7 height 7
radio input "true"
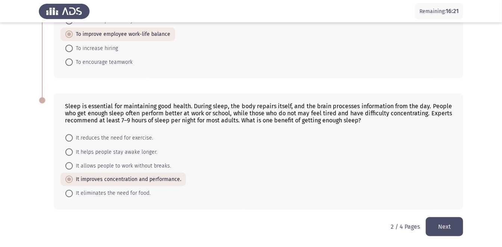
click at [450, 226] on button "Next" at bounding box center [444, 227] width 37 height 19
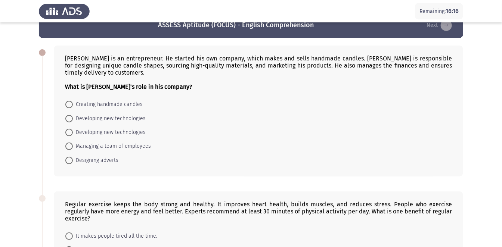
scroll to position [16, 0]
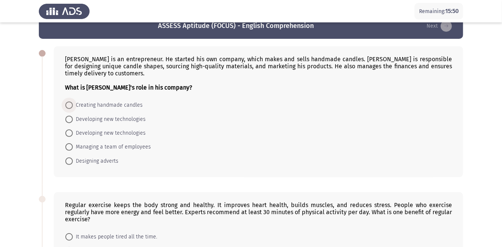
click at [69, 103] on span at bounding box center [68, 105] width 7 height 7
click at [69, 103] on input "Creating handmade candles" at bounding box center [68, 105] width 7 height 7
radio input "true"
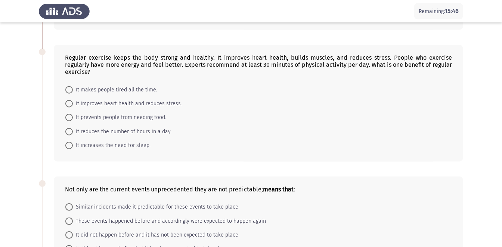
scroll to position [164, 0]
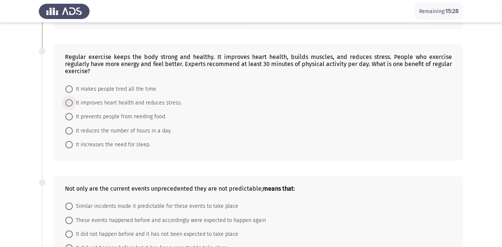
click at [74, 99] on span "It improves heart health and reduces stress." at bounding box center [127, 103] width 109 height 9
click at [73, 99] on input "It improves heart health and reduces stress." at bounding box center [68, 102] width 7 height 7
radio input "true"
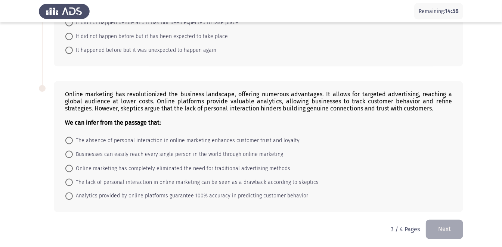
scroll to position [380, 0]
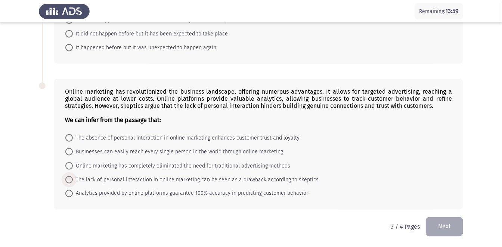
click at [71, 178] on span at bounding box center [68, 179] width 7 height 7
click at [71, 178] on input "The lack of personal interaction in online marketing can be seen as a drawback …" at bounding box center [68, 179] width 7 height 7
radio input "true"
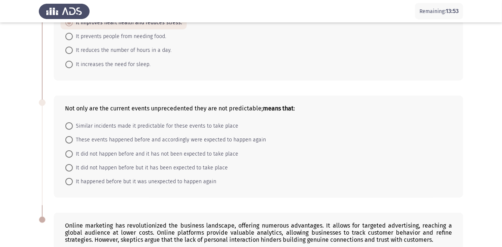
scroll to position [239, 0]
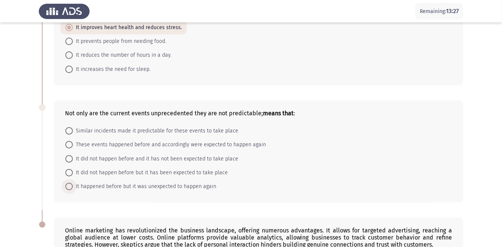
click at [69, 187] on span at bounding box center [68, 186] width 7 height 7
click at [69, 187] on input "It happened before but it was unexpected to happen again" at bounding box center [68, 186] width 7 height 7
radio input "true"
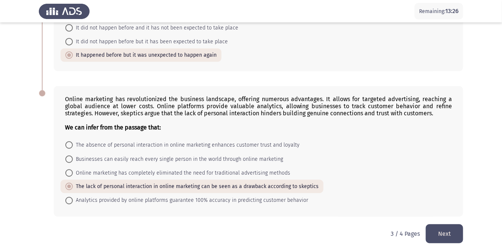
scroll to position [379, 0]
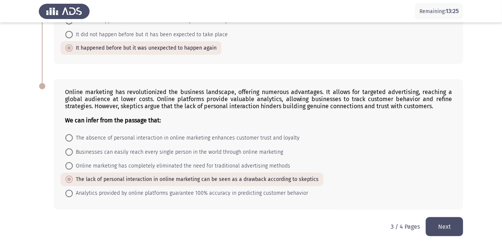
click at [444, 227] on button "Next" at bounding box center [444, 227] width 37 height 19
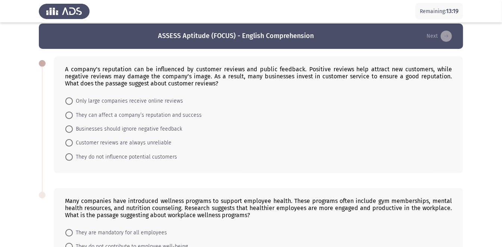
scroll to position [9, 0]
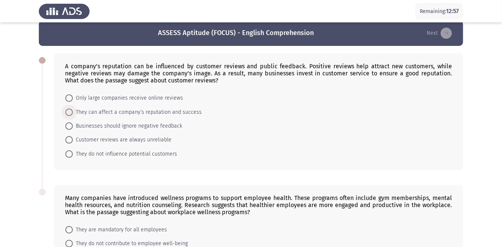
click at [70, 111] on span at bounding box center [68, 112] width 7 height 7
click at [70, 111] on input "They can affect a company’s reputation and success" at bounding box center [68, 112] width 7 height 7
radio input "true"
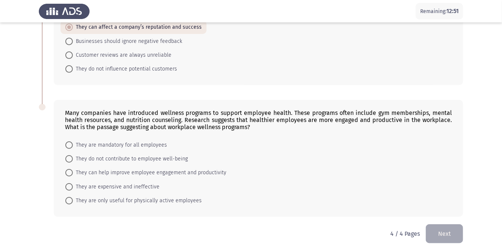
scroll to position [101, 0]
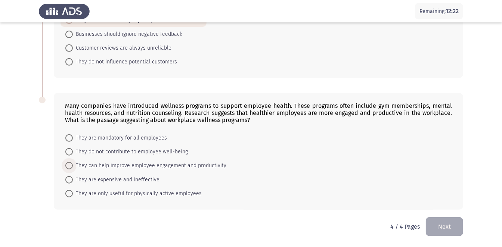
click at [71, 163] on span at bounding box center [68, 165] width 7 height 7
click at [71, 163] on input "They can help improve employee engagement and productivity" at bounding box center [68, 165] width 7 height 7
radio input "true"
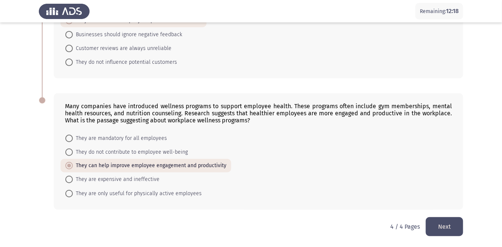
click at [445, 226] on button "Next" at bounding box center [444, 227] width 37 height 19
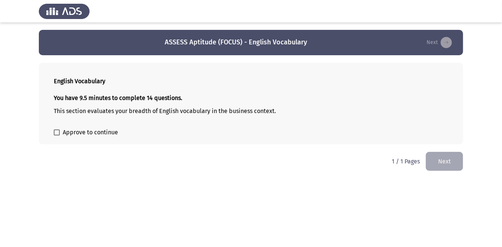
scroll to position [0, 0]
click at [56, 131] on span at bounding box center [57, 133] width 6 height 6
click at [56, 136] on input "Approve to continue" at bounding box center [56, 136] width 0 height 0
checkbox input "true"
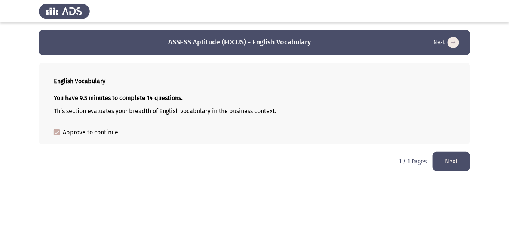
click at [455, 159] on button "Next" at bounding box center [451, 161] width 37 height 19
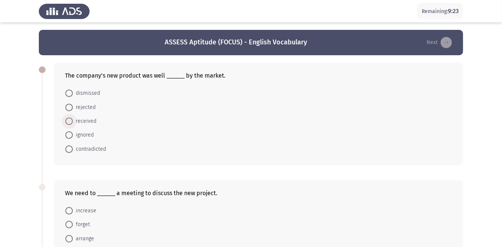
click at [67, 123] on span at bounding box center [68, 121] width 7 height 7
click at [67, 123] on input "received" at bounding box center [68, 121] width 7 height 7
radio input "true"
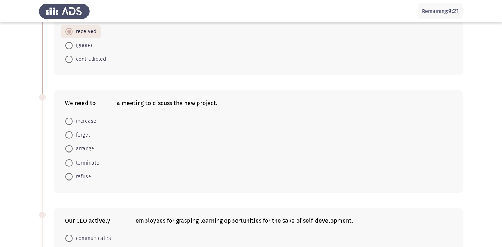
scroll to position [99, 0]
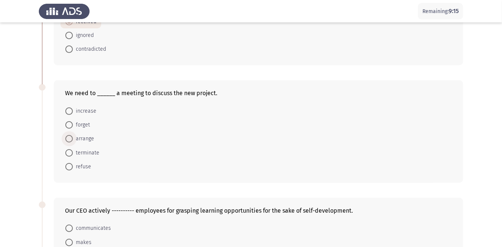
click at [70, 138] on span at bounding box center [68, 138] width 7 height 7
click at [70, 138] on input "arrange" at bounding box center [68, 138] width 7 height 7
radio input "true"
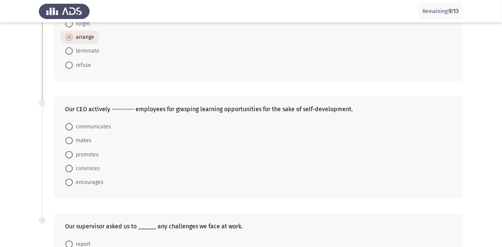
scroll to position [201, 0]
click at [71, 183] on span at bounding box center [68, 182] width 7 height 7
click at [71, 183] on input "encourages" at bounding box center [68, 182] width 7 height 7
radio input "true"
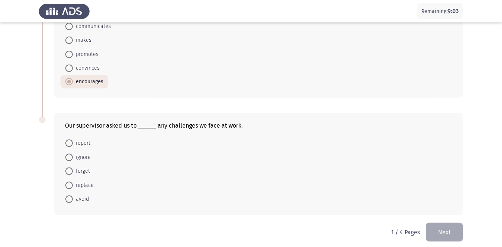
scroll to position [307, 0]
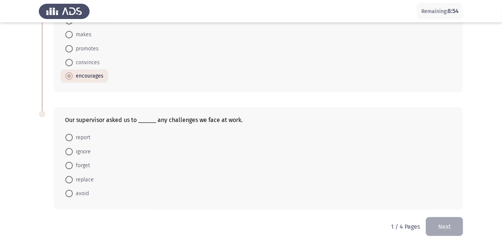
click at [70, 138] on span at bounding box center [68, 137] width 7 height 7
click at [70, 138] on input "report" at bounding box center [68, 137] width 7 height 7
radio input "true"
click at [444, 227] on button "Next" at bounding box center [444, 227] width 37 height 19
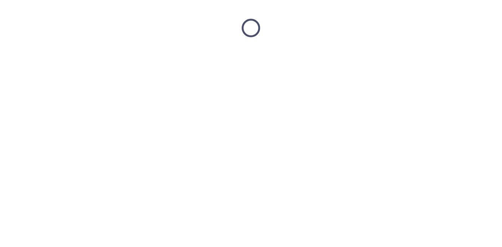
scroll to position [0, 0]
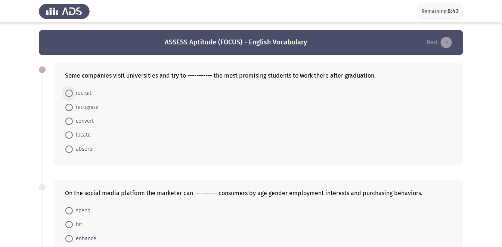
click at [71, 92] on span at bounding box center [68, 93] width 7 height 7
click at [71, 92] on input "recruit" at bounding box center [68, 93] width 7 height 7
radio input "true"
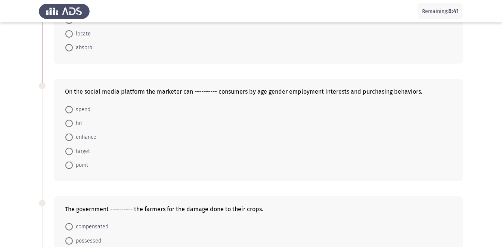
scroll to position [104, 0]
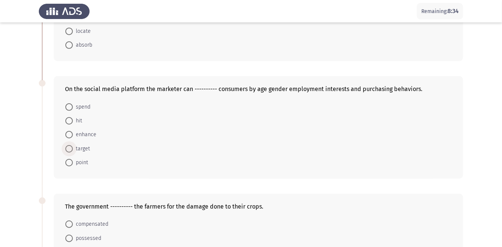
click at [66, 150] on span at bounding box center [68, 148] width 7 height 7
click at [66, 150] on input "target" at bounding box center [68, 148] width 7 height 7
radio input "true"
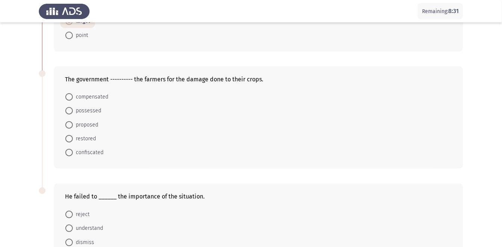
scroll to position [234, 0]
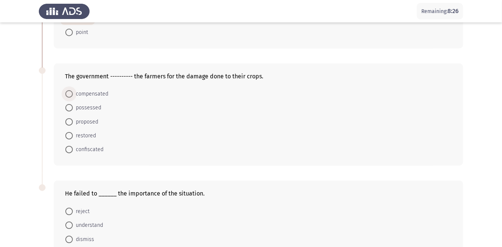
click at [68, 94] on span at bounding box center [68, 93] width 7 height 7
click at [68, 94] on input "compensated" at bounding box center [68, 93] width 7 height 7
radio input "true"
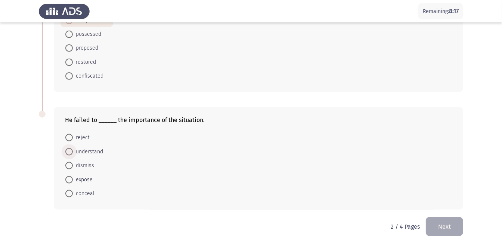
click at [70, 152] on span at bounding box center [68, 151] width 7 height 7
click at [70, 152] on input "understand" at bounding box center [68, 151] width 7 height 7
radio input "true"
click at [455, 225] on button "Next" at bounding box center [444, 227] width 37 height 19
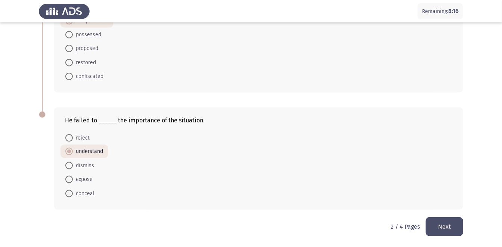
scroll to position [0, 0]
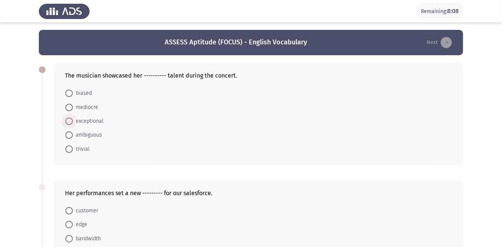
click at [69, 120] on span at bounding box center [68, 121] width 7 height 7
click at [69, 120] on input "exceptional" at bounding box center [68, 121] width 7 height 7
radio input "true"
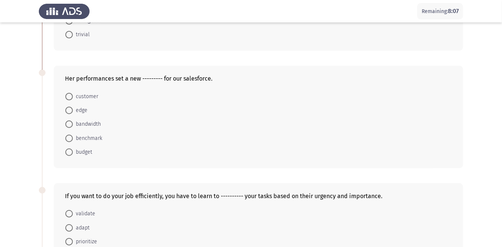
scroll to position [114, 0]
click at [67, 139] on span at bounding box center [68, 138] width 7 height 7
click at [67, 139] on input "benchmark" at bounding box center [68, 138] width 7 height 7
radio input "true"
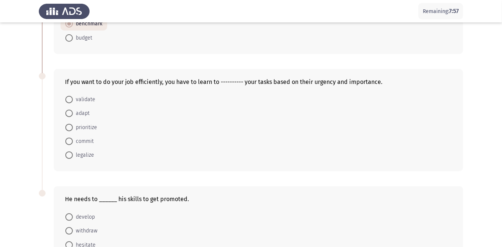
scroll to position [228, 0]
click at [67, 111] on span at bounding box center [68, 113] width 7 height 7
click at [67, 111] on input "adapt" at bounding box center [68, 113] width 7 height 7
radio input "true"
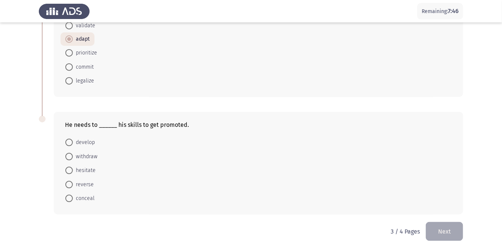
scroll to position [307, 0]
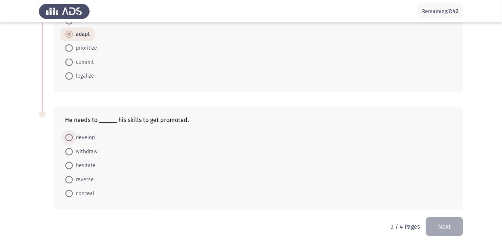
click at [66, 136] on span at bounding box center [68, 137] width 7 height 7
click at [66, 136] on input "develop" at bounding box center [68, 137] width 7 height 7
radio input "true"
click at [452, 225] on button "Next" at bounding box center [444, 227] width 37 height 19
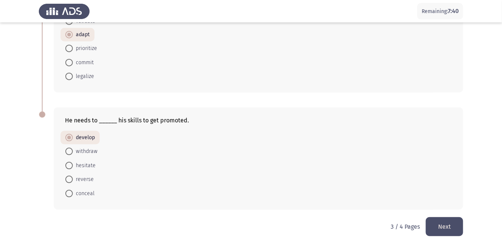
scroll to position [0, 0]
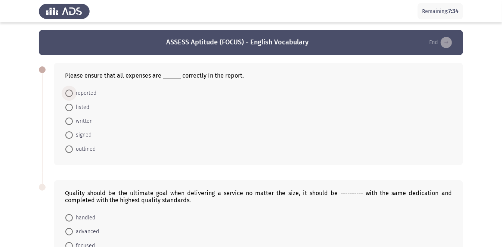
click at [68, 93] on span at bounding box center [68, 93] width 7 height 7
click at [68, 93] on input "reported" at bounding box center [68, 93] width 7 height 7
radio input "true"
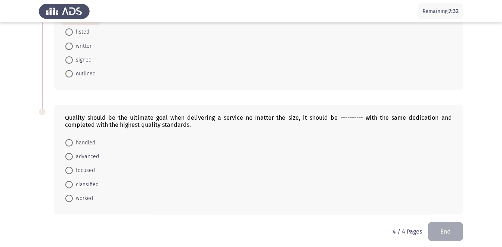
scroll to position [80, 0]
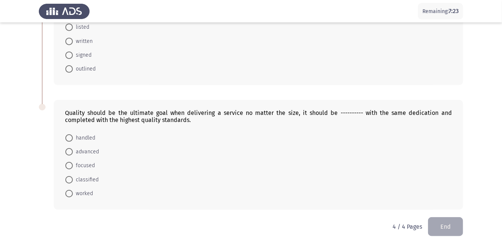
click at [69, 139] on span at bounding box center [68, 138] width 7 height 7
click at [69, 139] on input "handled" at bounding box center [68, 138] width 7 height 7
radio input "true"
click at [450, 228] on button "End" at bounding box center [445, 227] width 35 height 19
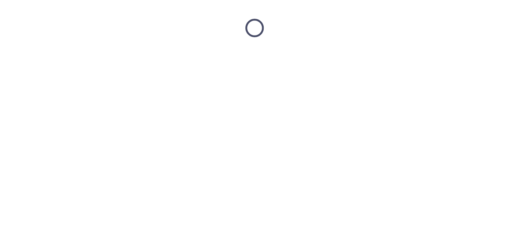
scroll to position [0, 0]
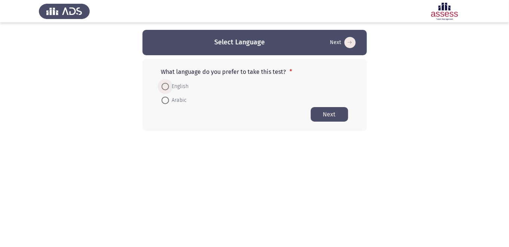
click at [164, 83] on span at bounding box center [165, 86] width 7 height 7
click at [164, 83] on input "English" at bounding box center [165, 86] width 7 height 7
radio input "true"
click at [328, 111] on button "Next" at bounding box center [329, 114] width 37 height 15
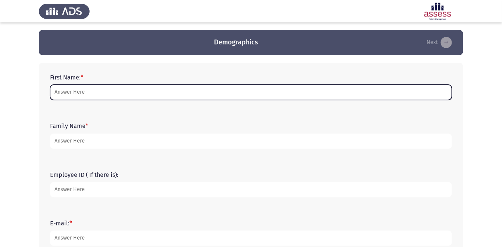
click at [106, 100] on input "First Name: *" at bounding box center [251, 92] width 402 height 15
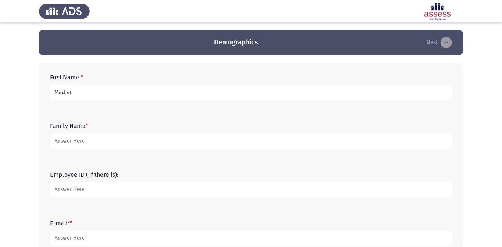
type input "Mazhar"
type input "Abbas"
click at [78, 191] on input "Employee ID ( If there is):" at bounding box center [251, 189] width 402 height 15
type input "21469"
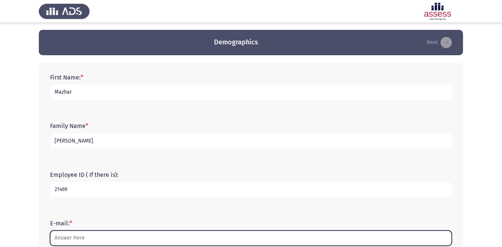
click at [80, 234] on input "E-mail: *" at bounding box center [251, 238] width 402 height 15
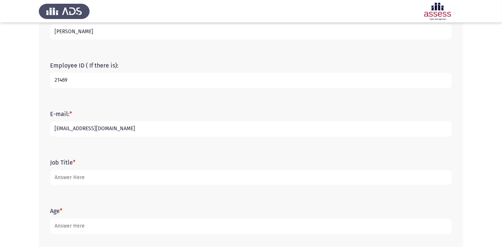
scroll to position [123, 0]
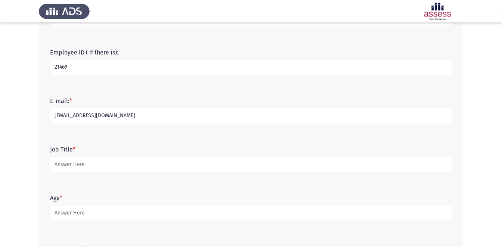
type input "[EMAIL_ADDRESS][DOMAIN_NAME]"
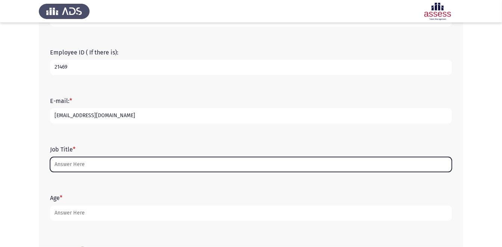
click at [110, 163] on input "Job Title *" at bounding box center [251, 164] width 402 height 15
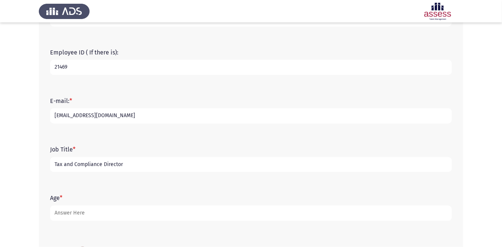
type input "Tax and Compliance Director"
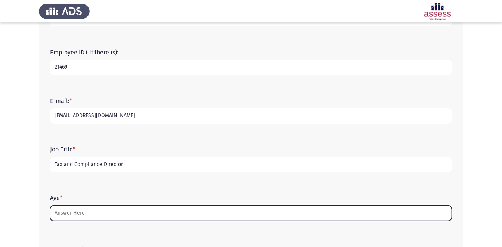
click at [87, 214] on input "Age *" at bounding box center [251, 213] width 402 height 15
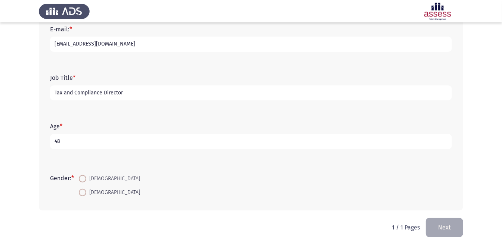
scroll to position [195, 0]
type input "48"
click at [85, 179] on span at bounding box center [82, 178] width 7 height 7
click at [85, 179] on input "[DEMOGRAPHIC_DATA]" at bounding box center [82, 178] width 7 height 7
radio input "true"
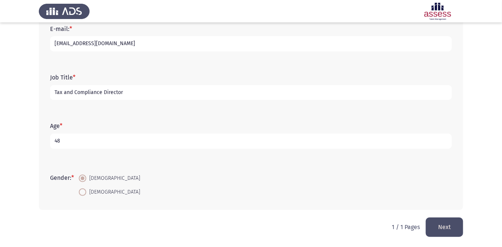
click at [442, 228] on button "Next" at bounding box center [444, 227] width 37 height 19
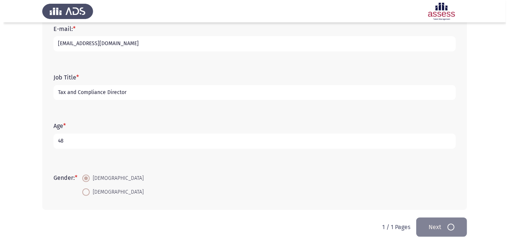
scroll to position [0, 0]
